Goal: Task Accomplishment & Management: Contribute content

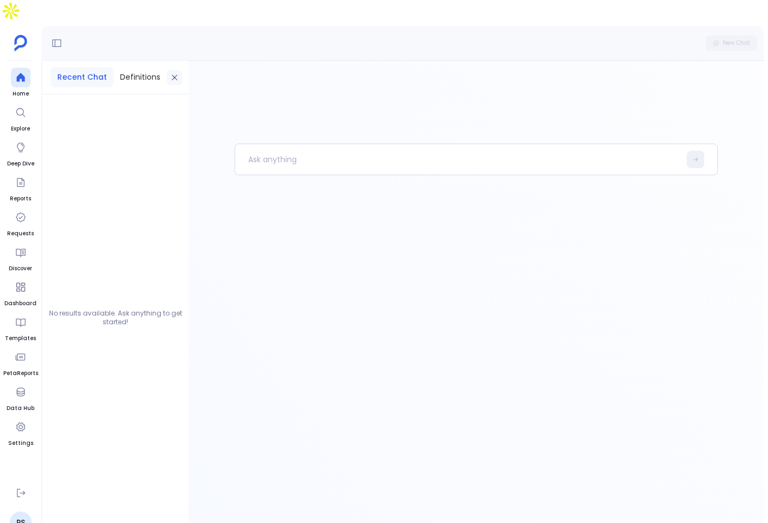
click at [175, 73] on icon at bounding box center [174, 77] width 9 height 9
click at [17, 178] on icon at bounding box center [21, 182] width 8 height 9
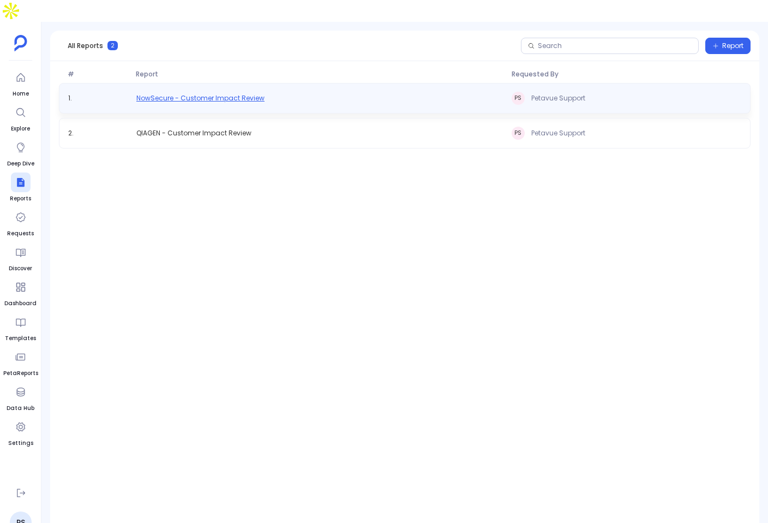
click at [201, 94] on span "NowSecure - Customer Impact Review" at bounding box center [200, 98] width 128 height 9
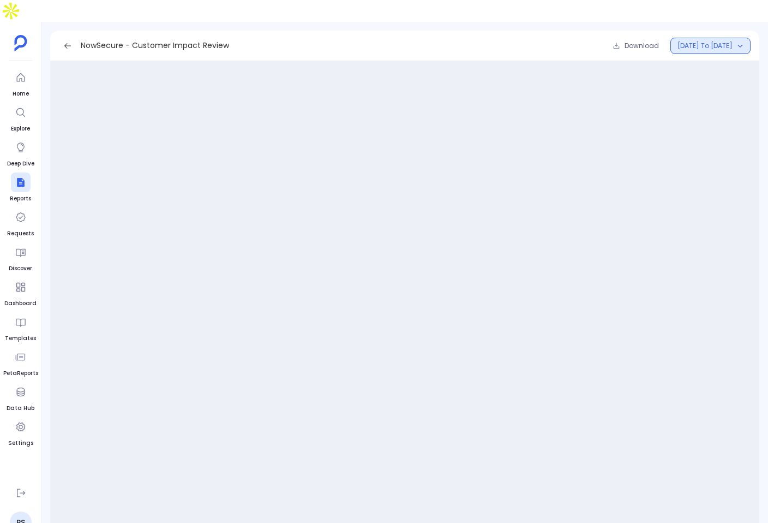
click at [728, 41] on span "[DATE] to [DATE]" at bounding box center [705, 45] width 55 height 9
drag, startPoint x: 666, startPoint y: 100, endPoint x: 659, endPoint y: 104, distance: 8.8
click at [659, 104] on div "Loading Report" at bounding box center [405, 298] width 692 height 466
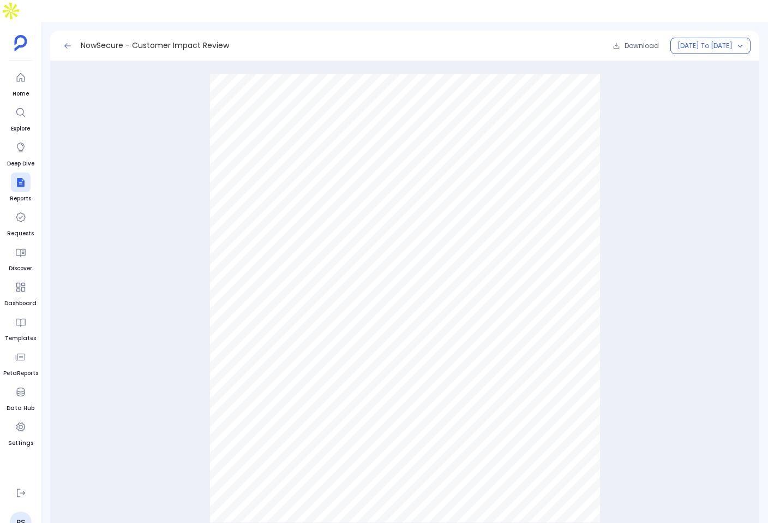
click at [65, 41] on icon at bounding box center [67, 45] width 9 height 9
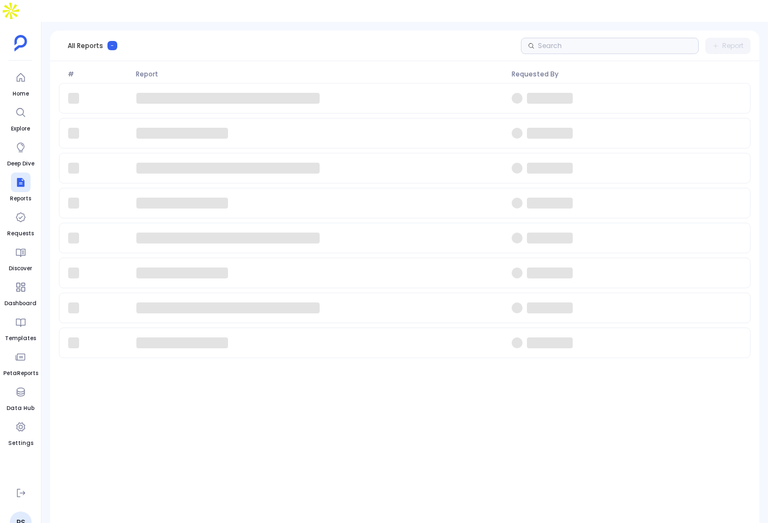
click at [488, 415] on div at bounding box center [405, 292] width 710 height 418
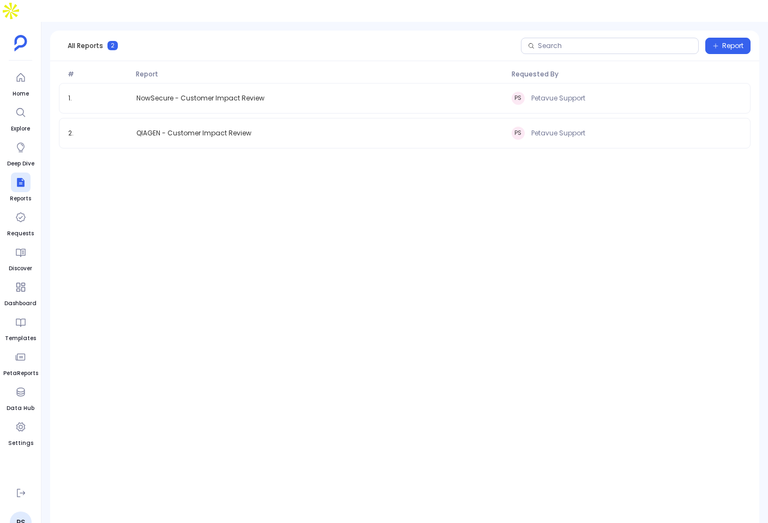
click at [259, 94] on span "NowSecure - Customer Impact Review" at bounding box center [200, 98] width 128 height 9
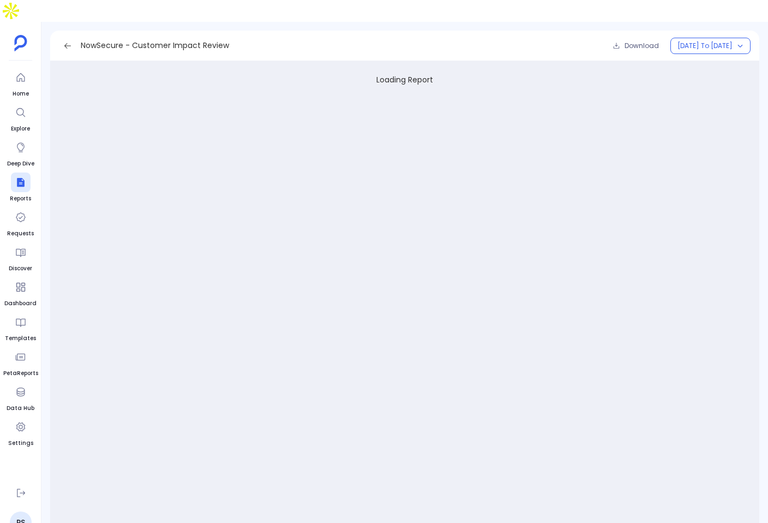
click at [67, 41] on icon at bounding box center [67, 45] width 9 height 9
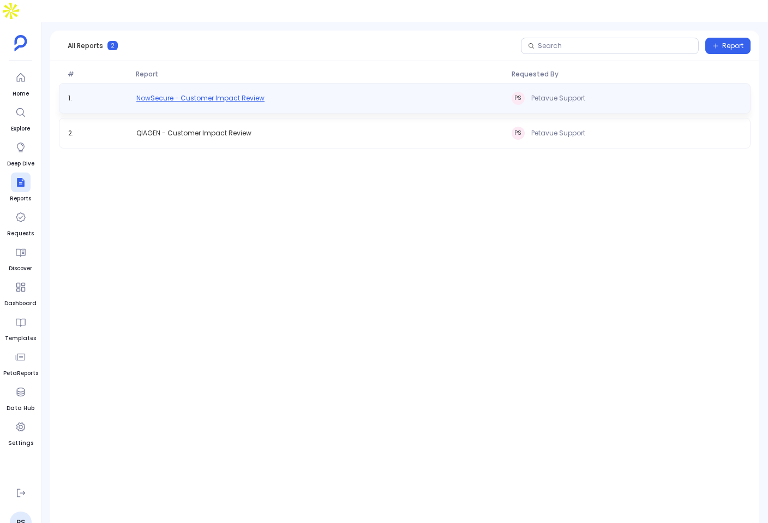
click at [248, 94] on span "NowSecure - Customer Impact Review" at bounding box center [200, 98] width 128 height 9
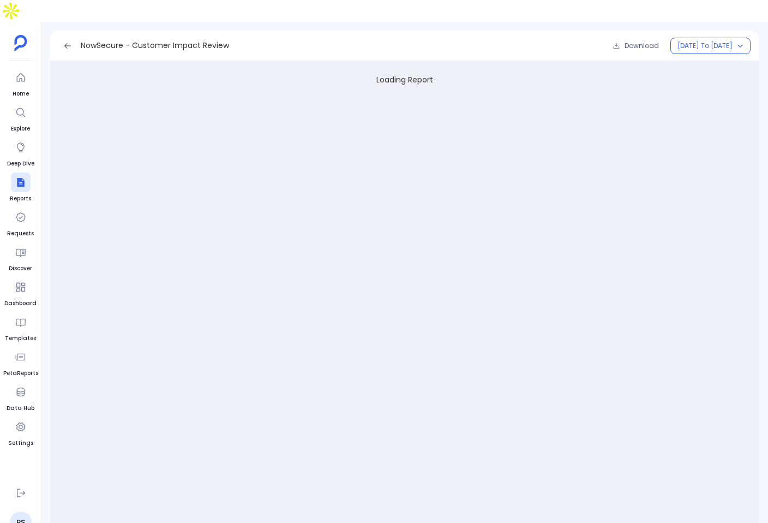
click at [68, 41] on icon at bounding box center [67, 45] width 9 height 9
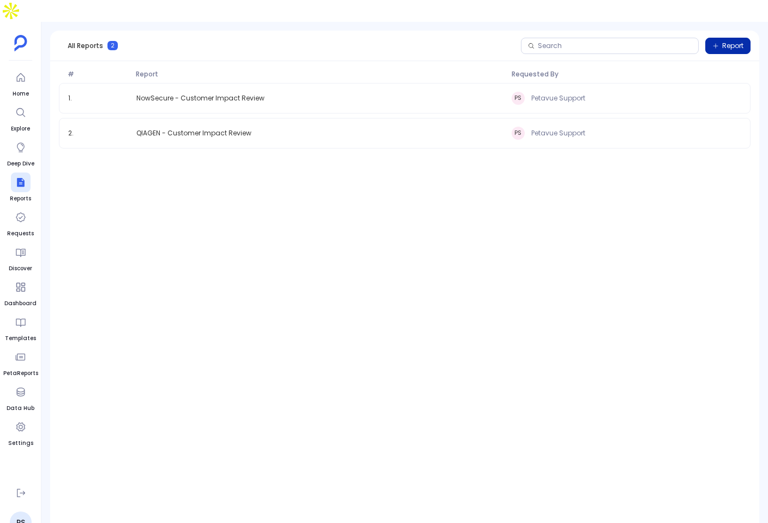
click at [723, 41] on span "Report" at bounding box center [733, 45] width 21 height 9
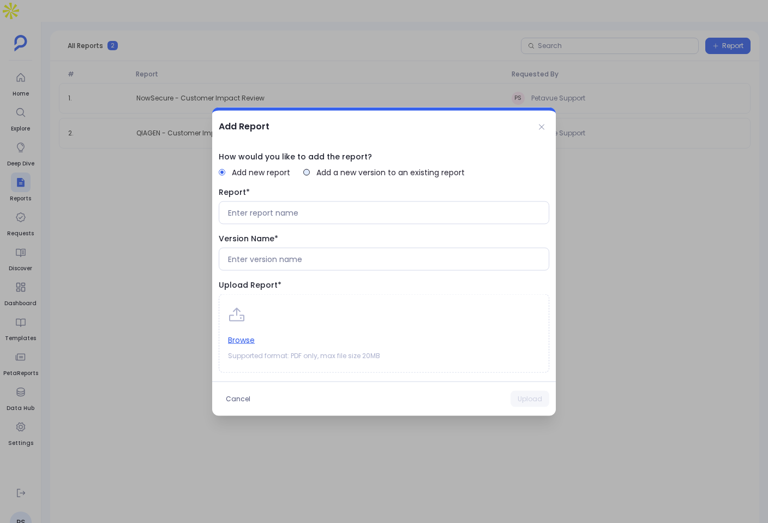
click at [326, 175] on span "Add a new version to an existing report" at bounding box center [391, 172] width 148 height 11
click at [317, 212] on button "Select report" at bounding box center [384, 212] width 331 height 23
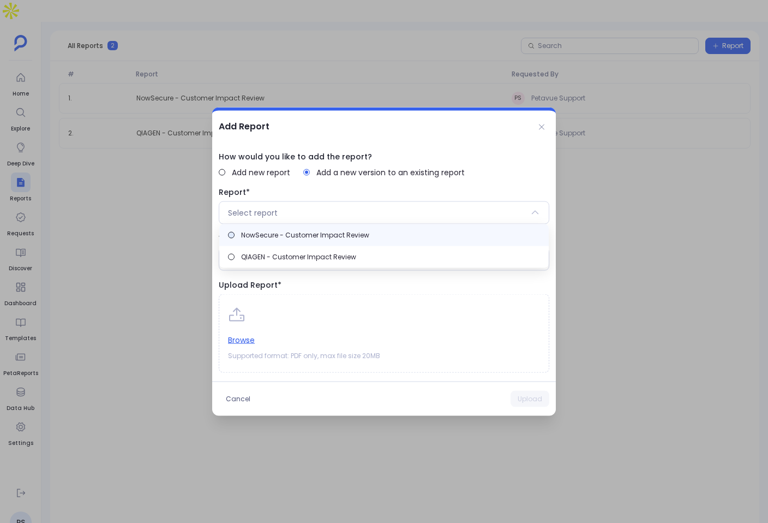
click at [322, 231] on span "NowSecure - Customer Impact Review" at bounding box center [305, 235] width 128 height 9
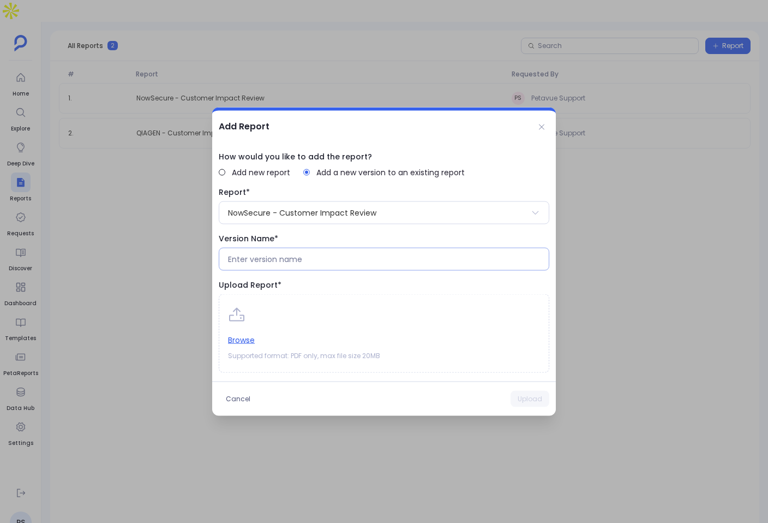
click at [332, 264] on input at bounding box center [384, 259] width 312 height 11
type input "January"
click at [546, 128] on button at bounding box center [541, 127] width 15 height 15
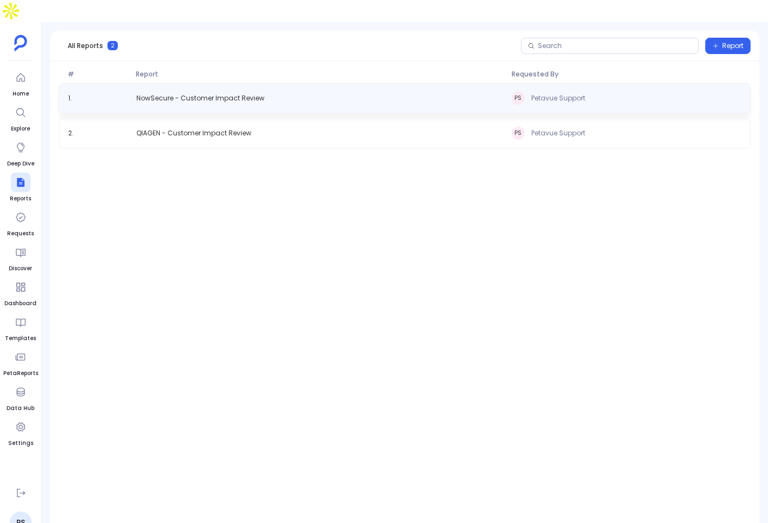
click at [553, 94] on span "Petavue Support" at bounding box center [559, 98] width 54 height 9
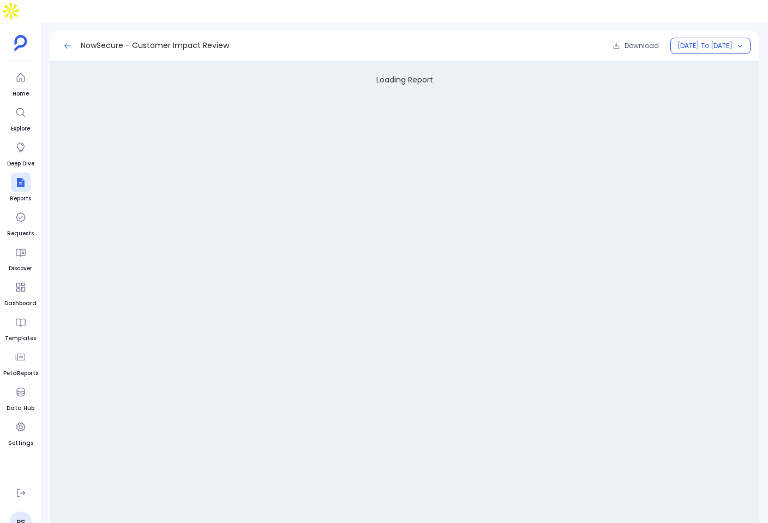
click at [70, 41] on icon at bounding box center [67, 45] width 9 height 9
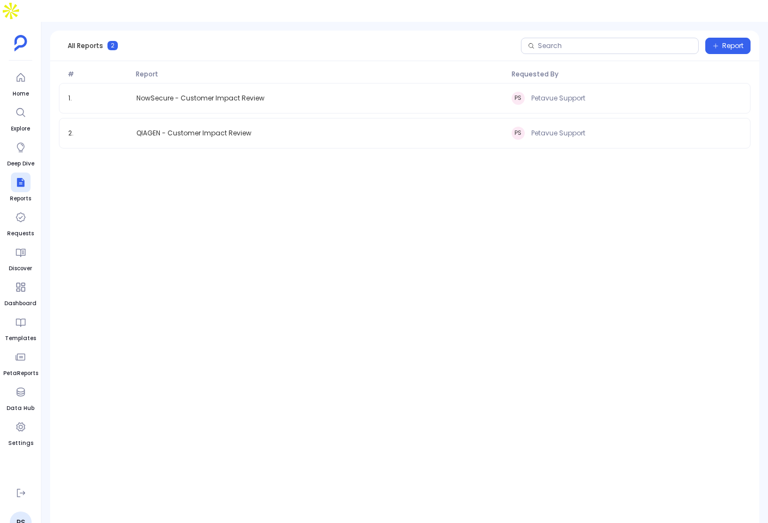
click at [713, 31] on div "All Reports 2 Report" at bounding box center [405, 46] width 710 height 31
click at [717, 43] on icon "button" at bounding box center [716, 45] width 5 height 5
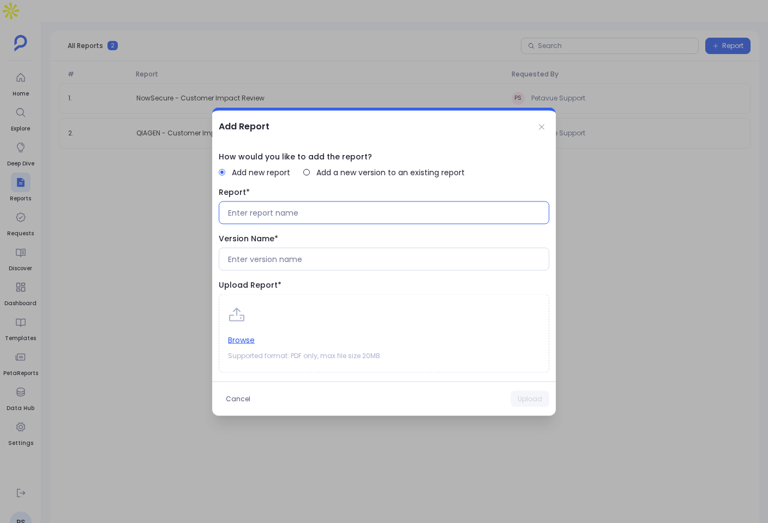
click at [341, 212] on input at bounding box center [384, 212] width 312 height 11
click at [344, 161] on span "How would you like to add the report?" at bounding box center [384, 156] width 331 height 11
click at [342, 169] on span "Add a new version to an existing report" at bounding box center [391, 172] width 148 height 11
click at [327, 219] on button "Select report" at bounding box center [384, 212] width 331 height 23
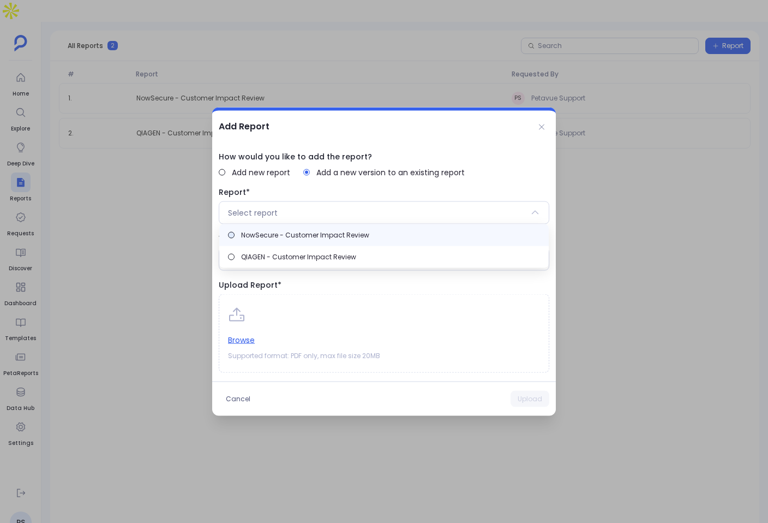
click at [322, 235] on span "NowSecure - Customer Impact Review" at bounding box center [305, 235] width 128 height 9
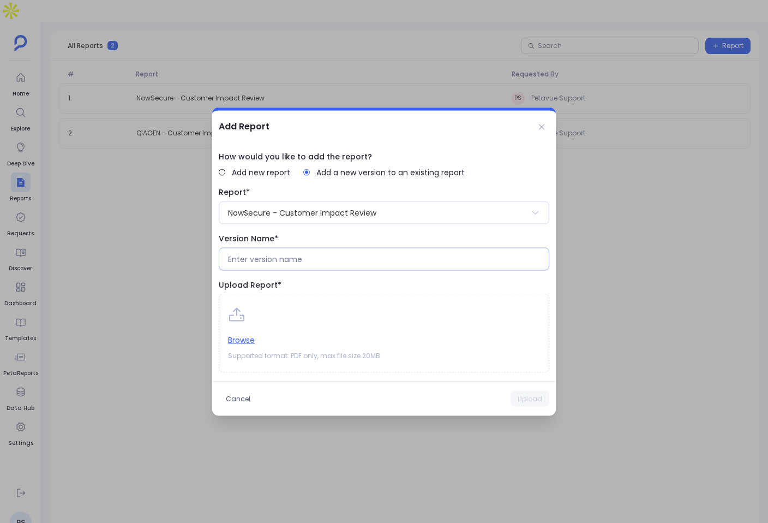
click at [318, 252] on div at bounding box center [384, 259] width 331 height 23
click at [298, 269] on div at bounding box center [384, 259] width 331 height 23
click at [296, 258] on input at bounding box center [384, 259] width 312 height 11
type input "[DATE] To [DATE]"
click at [247, 335] on button "Browse" at bounding box center [241, 340] width 27 height 12
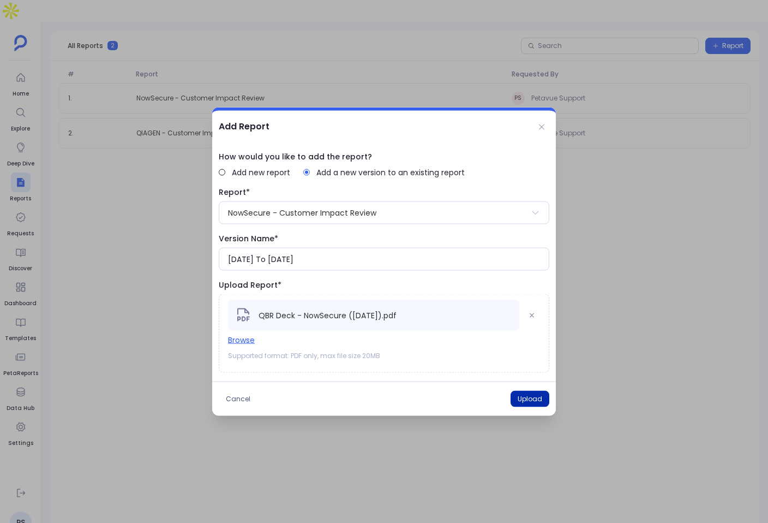
click at [539, 397] on button "Upload" at bounding box center [530, 399] width 39 height 16
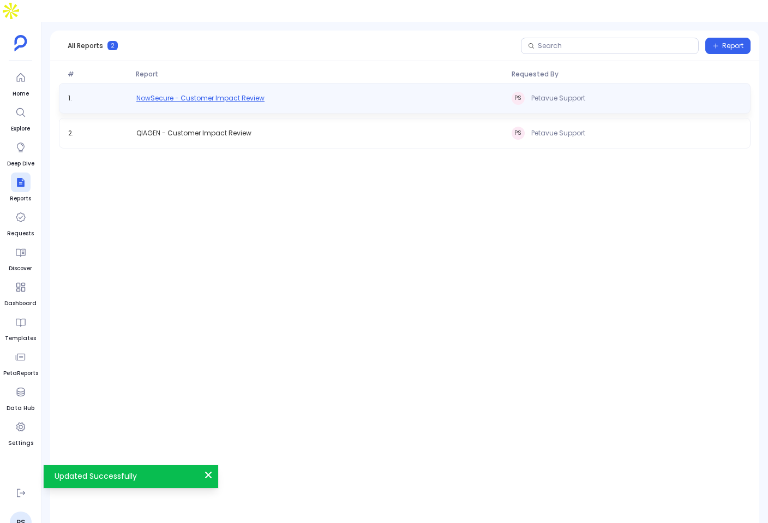
click at [171, 94] on span "NowSecure - Customer Impact Review" at bounding box center [200, 98] width 128 height 9
